Goal: Information Seeking & Learning: Find specific fact

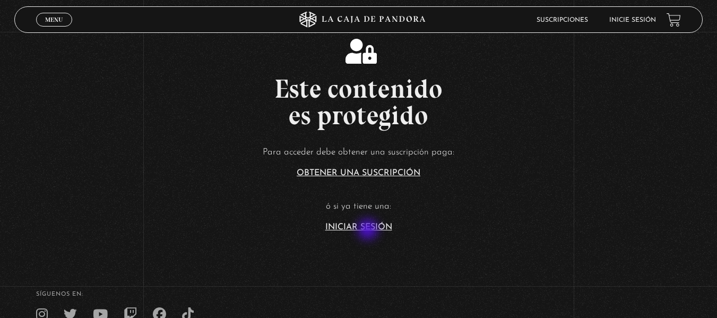
click at [369, 230] on link "Iniciar Sesión" at bounding box center [358, 227] width 67 height 8
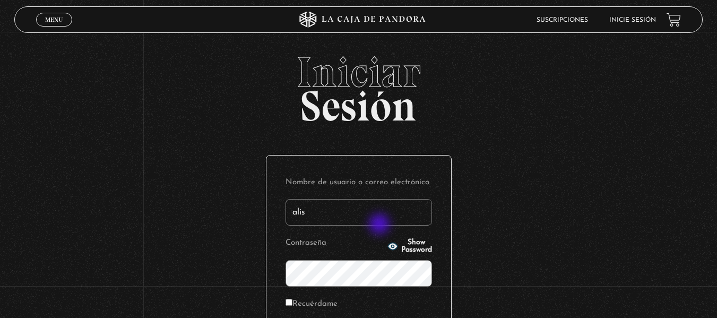
type input "alisamaroto@gmail.com"
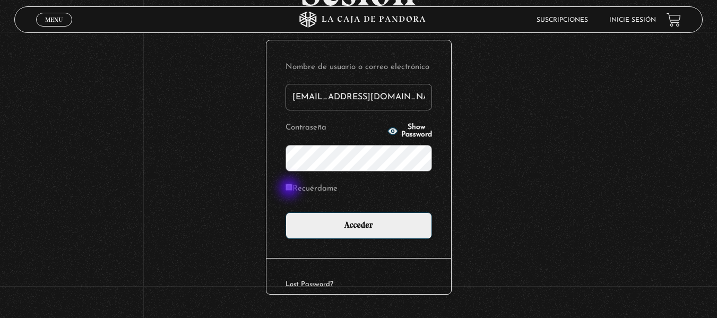
click at [290, 189] on input "Recuérdame" at bounding box center [288, 187] width 7 height 7
checkbox input "true"
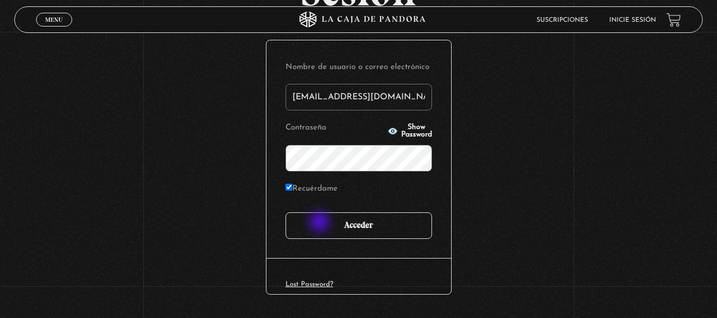
click at [320, 223] on input "Acceder" at bounding box center [358, 225] width 146 height 27
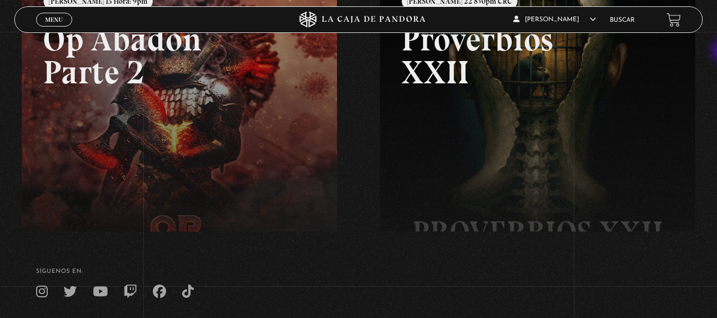
scroll to position [261, 0]
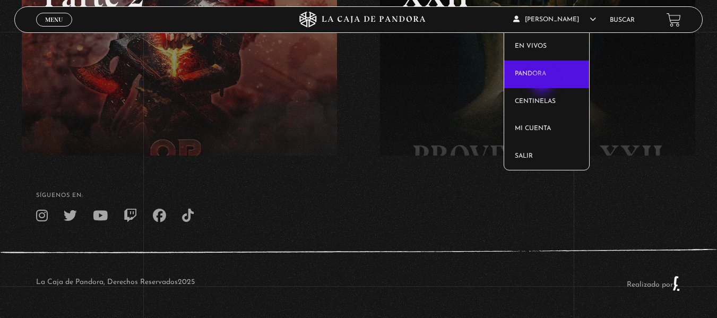
click at [543, 84] on link "Pandora" at bounding box center [546, 74] width 85 height 28
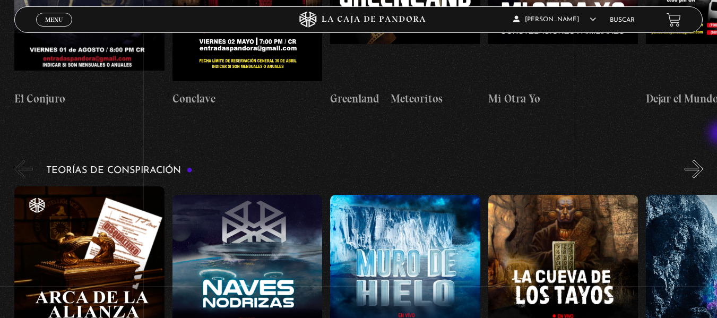
scroll to position [1625, 0]
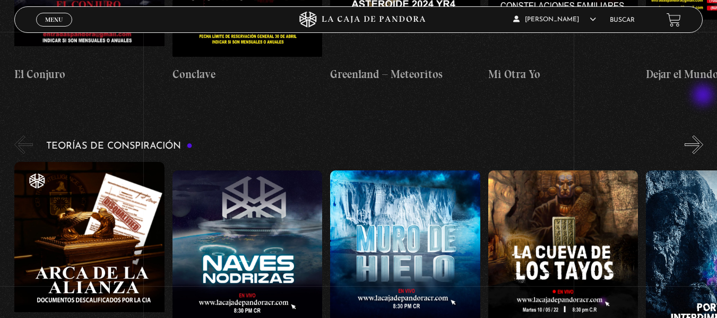
click at [703, 135] on button "»" at bounding box center [693, 144] width 19 height 19
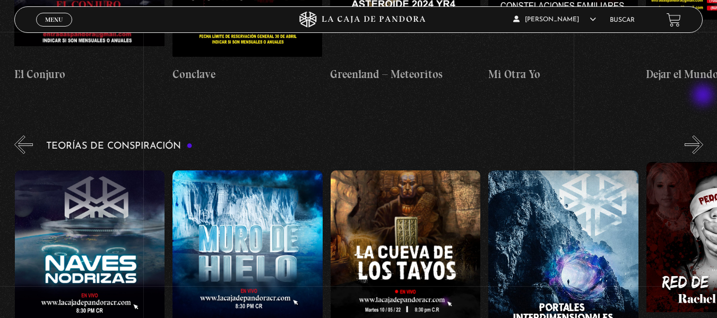
click at [703, 135] on button "»" at bounding box center [693, 144] width 19 height 19
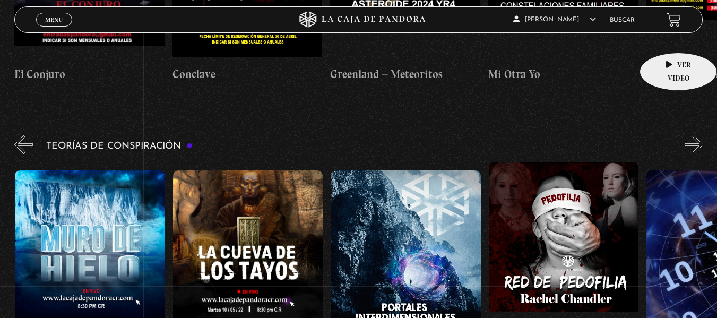
scroll to position [0, 316]
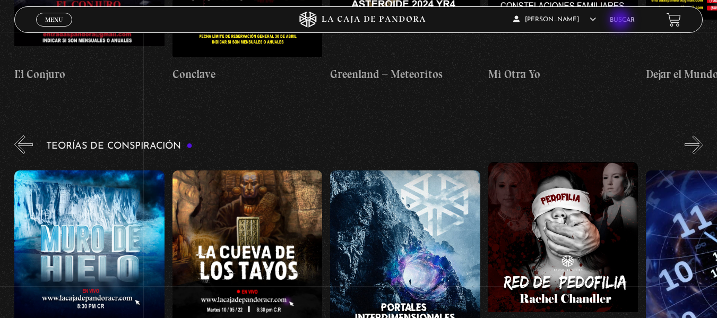
click at [621, 21] on link "Buscar" at bounding box center [622, 20] width 25 height 6
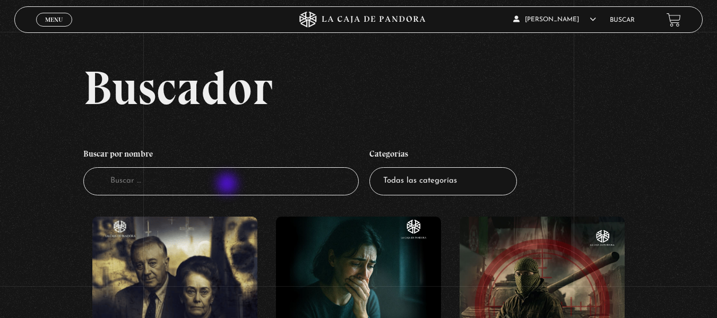
click at [228, 185] on input "Buscador" at bounding box center [220, 181] width 275 height 28
type input "pazuzu"
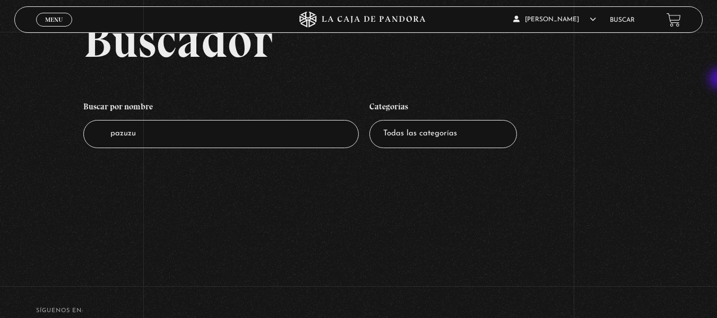
drag, startPoint x: 0, startPoint y: 0, endPoint x: 721, endPoint y: 24, distance: 720.9
click at [716, 24] on html "ingresar al sitio Ver Video Más Información Solicitar Por favor coloque su disp…" at bounding box center [358, 193] width 717 height 480
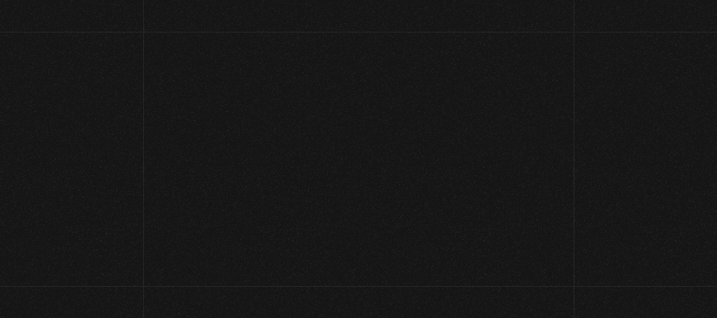
scroll to position [1625, 0]
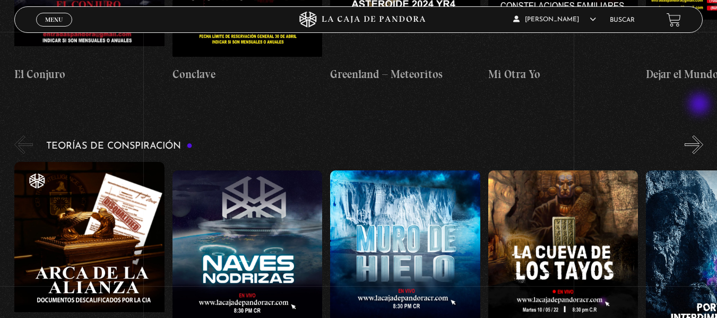
click at [700, 135] on button "»" at bounding box center [693, 144] width 19 height 19
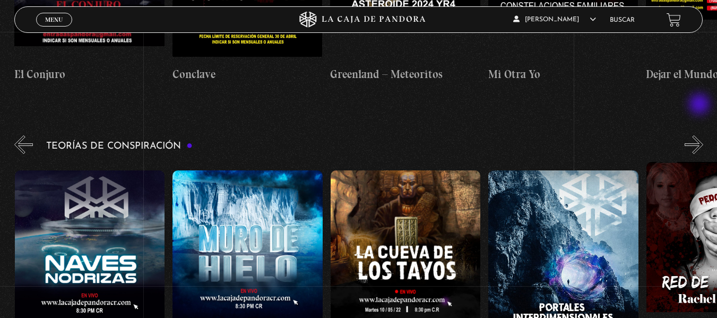
click at [700, 135] on button "»" at bounding box center [693, 144] width 19 height 19
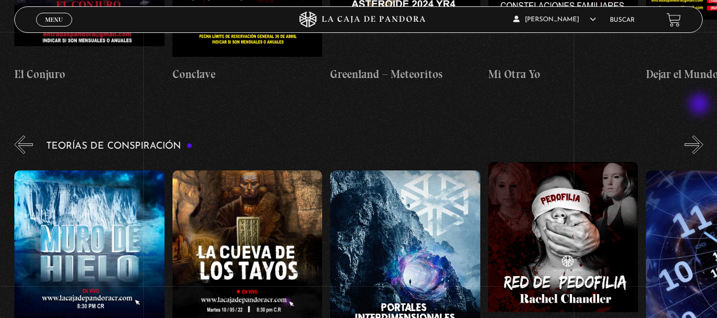
click at [700, 135] on button "»" at bounding box center [693, 144] width 19 height 19
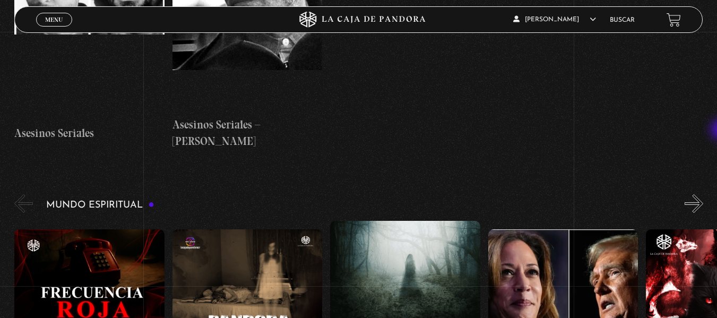
scroll to position [3079, 0]
